Goal: Information Seeking & Learning: Learn about a topic

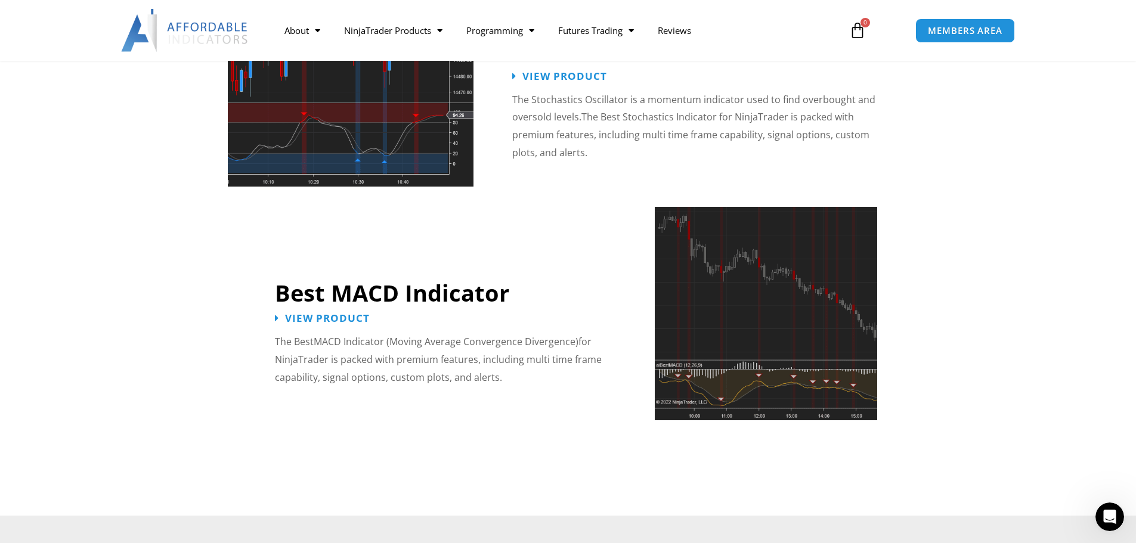
scroll to position [2421, 0]
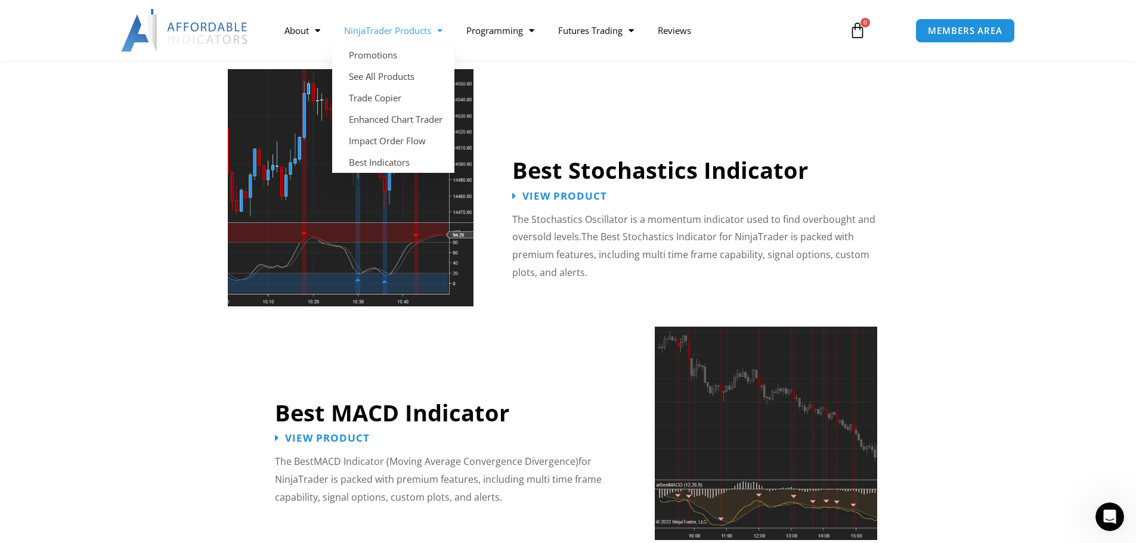
click at [438, 32] on span "Menu" at bounding box center [436, 30] width 11 height 21
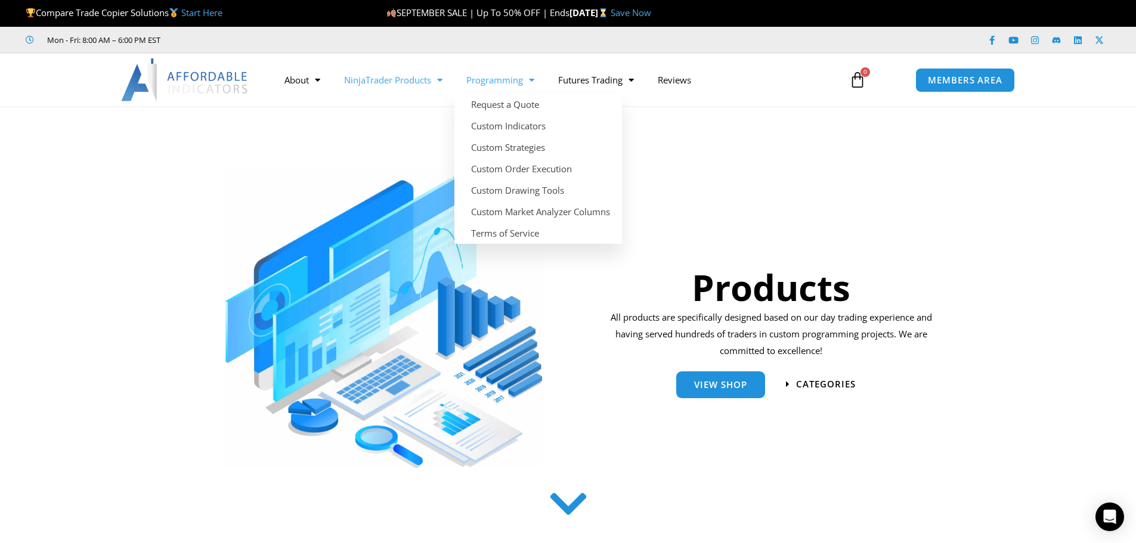
click at [534, 81] on span "Menu" at bounding box center [528, 80] width 11 height 21
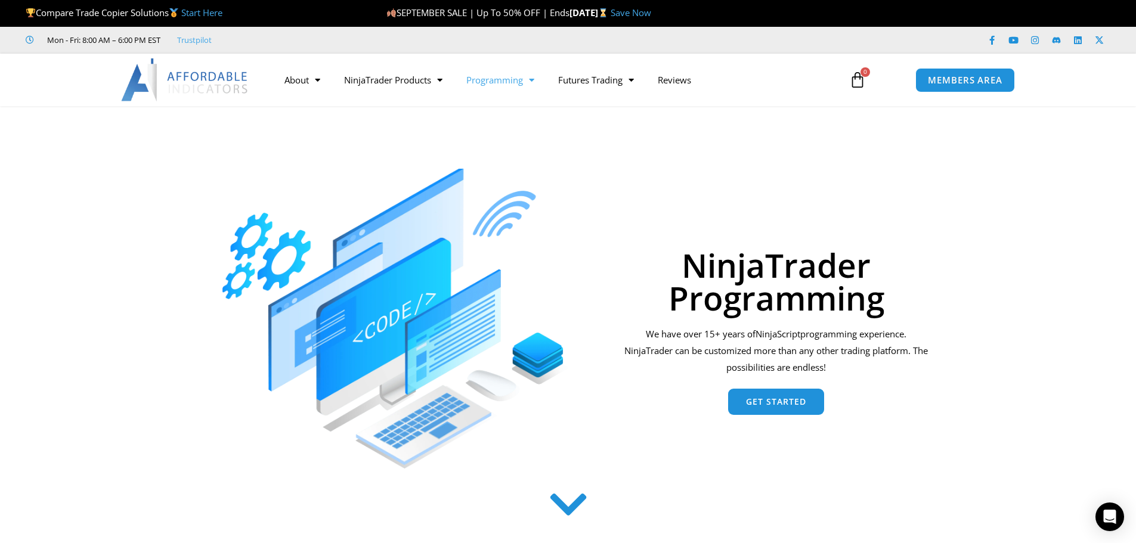
click at [534, 84] on span "Menu" at bounding box center [528, 80] width 11 height 21
